Goal: Find specific page/section: Find specific page/section

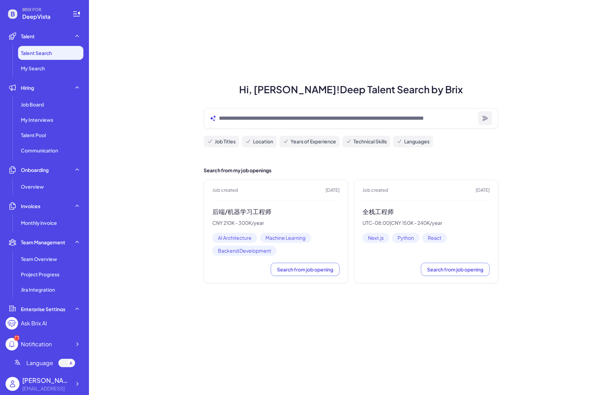
click at [264, 206] on div "Job created [DATE] 后端/机器学习工程师 CNY 210K - 300K/year AI Architecture Machine Lear…" at bounding box center [276, 231] width 145 height 104
click at [262, 210] on h3 "后端/机器学习工程师" at bounding box center [275, 212] width 127 height 8
click at [234, 202] on div "Job created [DATE] 后端/机器学习工程师 CNY 210K - 300K/year AI Architecture Machine Lear…" at bounding box center [276, 231] width 145 height 104
click at [237, 213] on h3 "后端/机器学习工程师" at bounding box center [275, 212] width 127 height 8
click at [33, 103] on span "Job Board" at bounding box center [32, 104] width 23 height 7
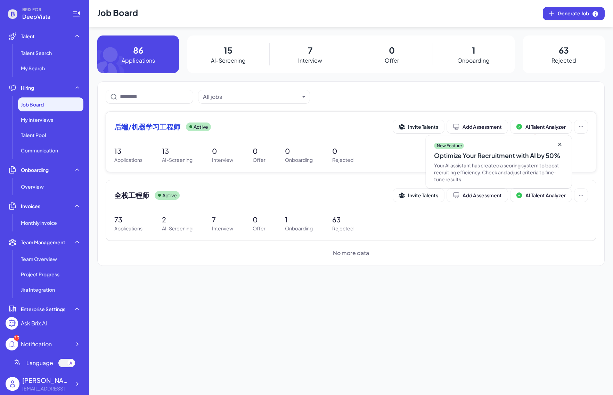
click at [152, 130] on span "后端/机器学习工程师" at bounding box center [147, 127] width 66 height 10
